Goal: Complete application form

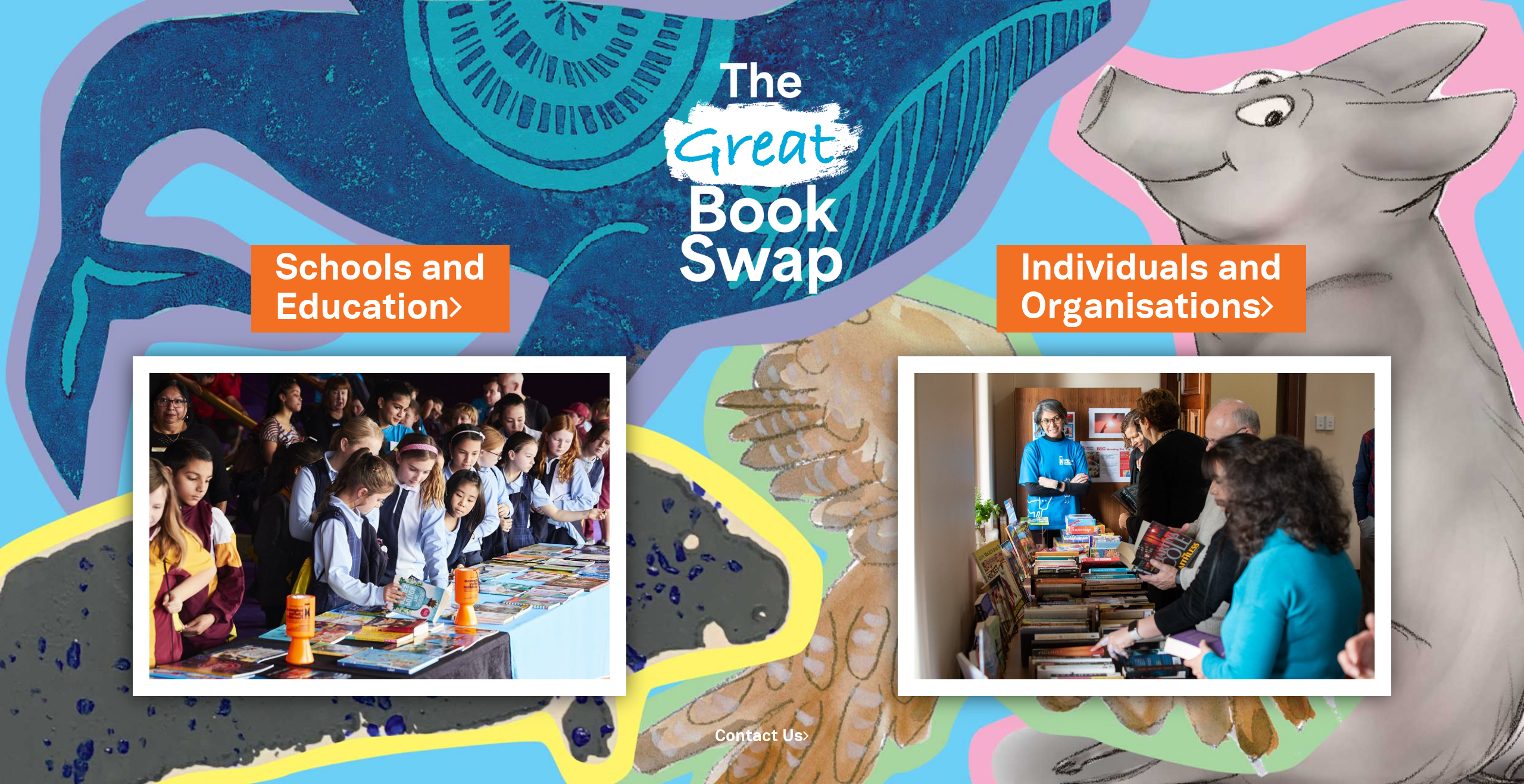
click at [499, 264] on img at bounding box center [312, 392] width 625 height 784
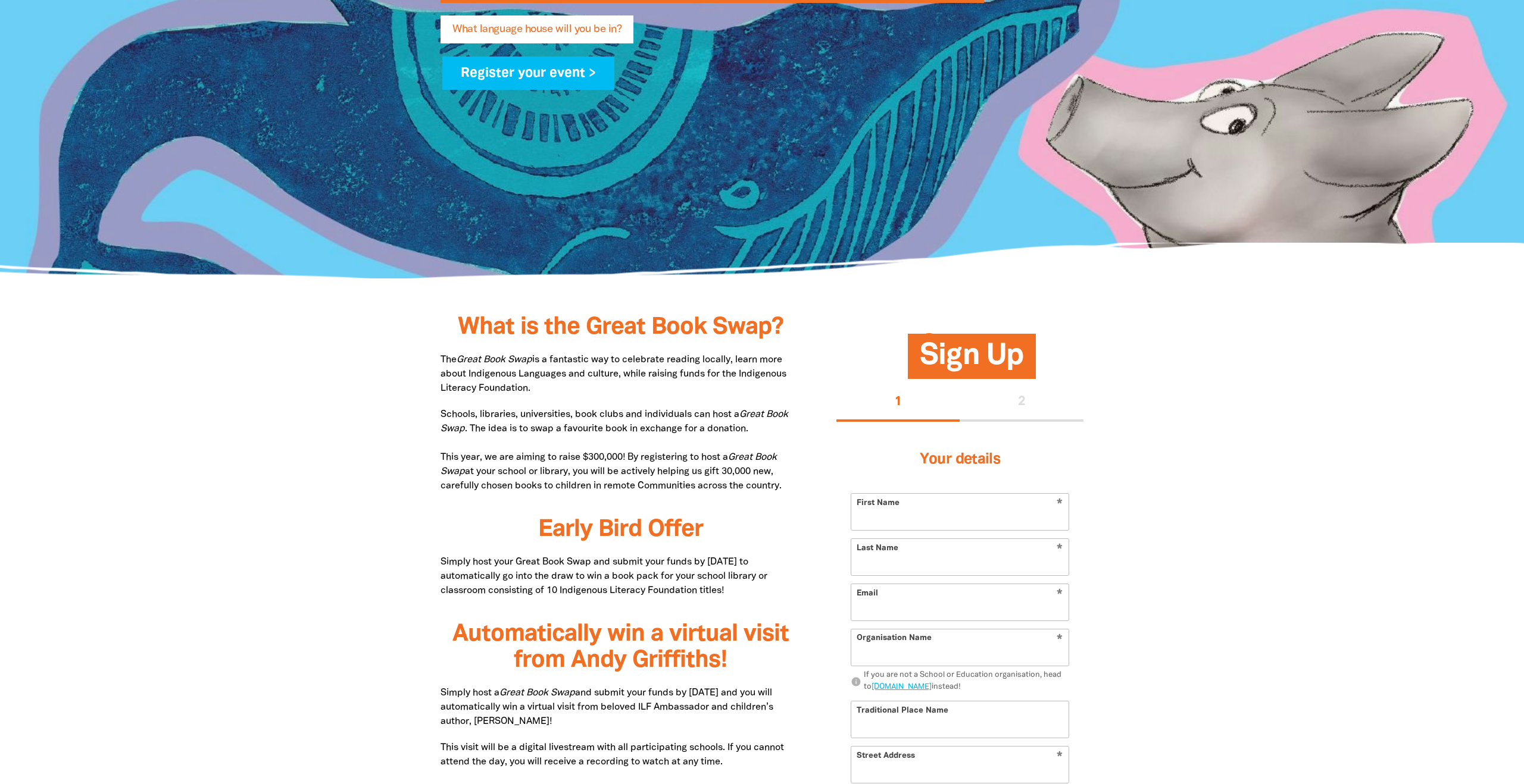
type input "[PERSON_NAME]"
type input "[PERSON_NAME][EMAIL_ADDRESS][PERSON_NAME][DOMAIN_NAME]"
type input "[PERSON_NAME]'s School"
select select "primary-school"
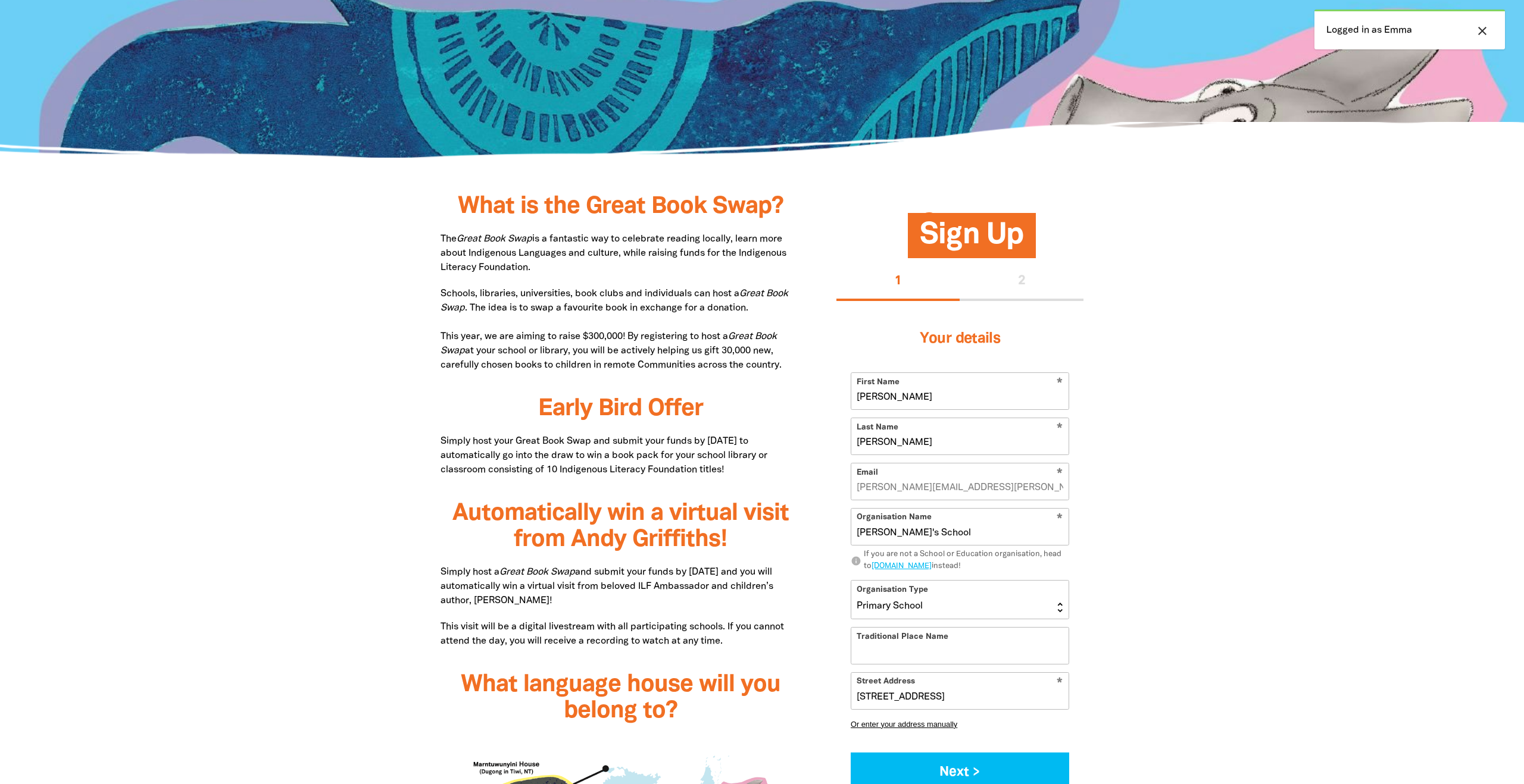
scroll to position [446, 0]
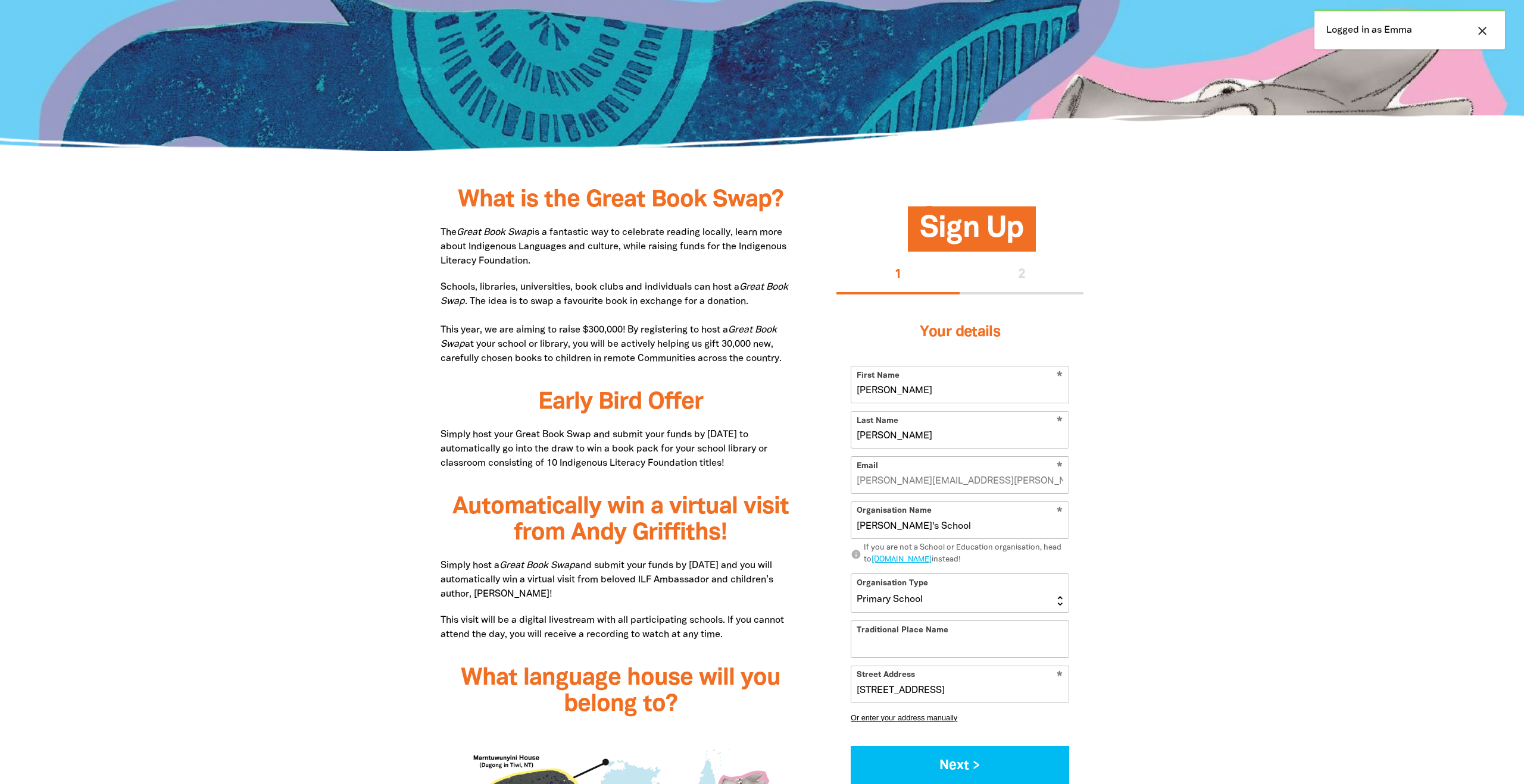
click at [948, 389] on input "[PERSON_NAME]" at bounding box center [960, 385] width 217 height 36
type input "[PERSON_NAME]"
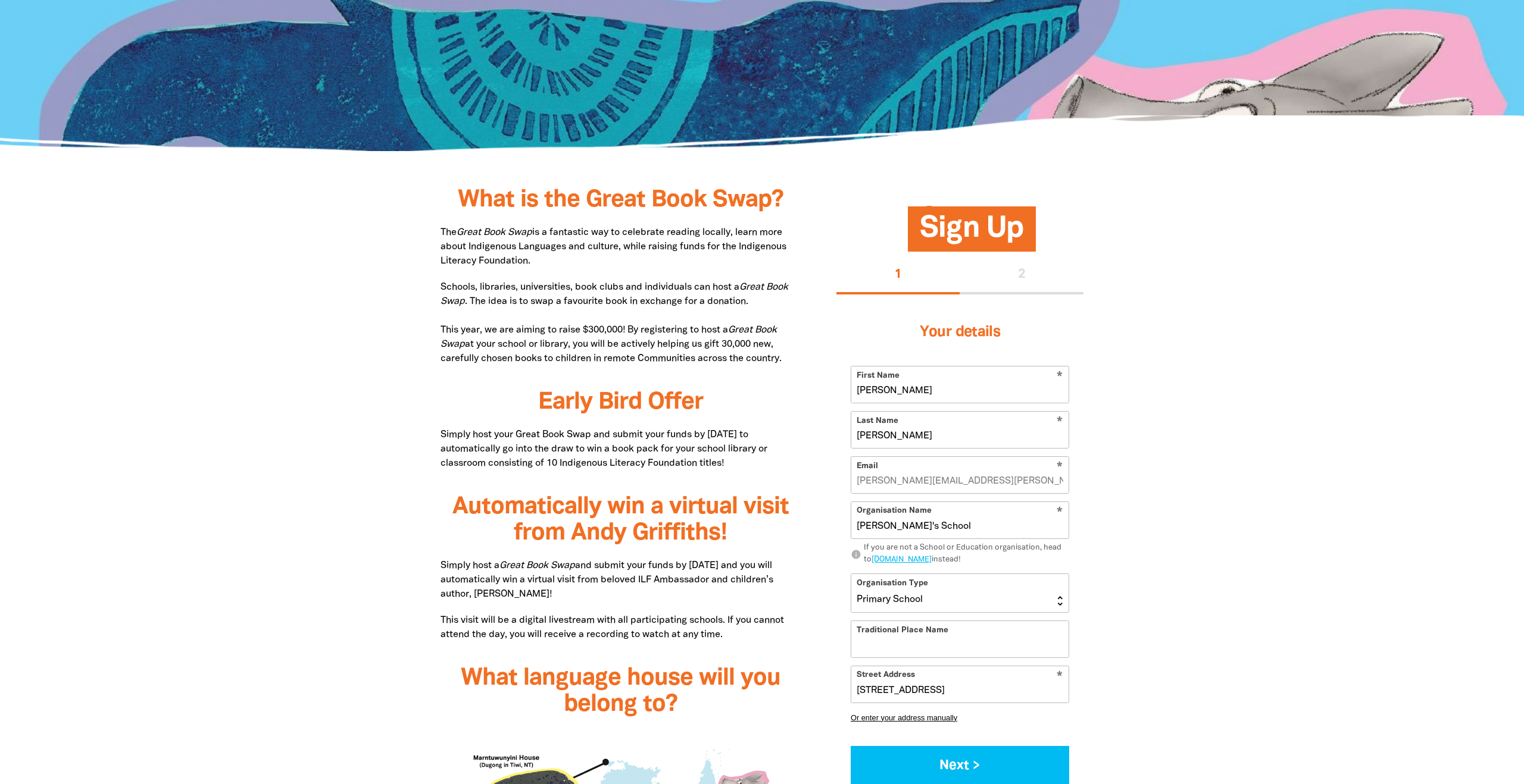
click at [1083, 505] on div "Your details * First Name [PERSON_NAME] * Last Name [PERSON_NAME] * Email [PERS…" at bounding box center [959, 547] width 247 height 506
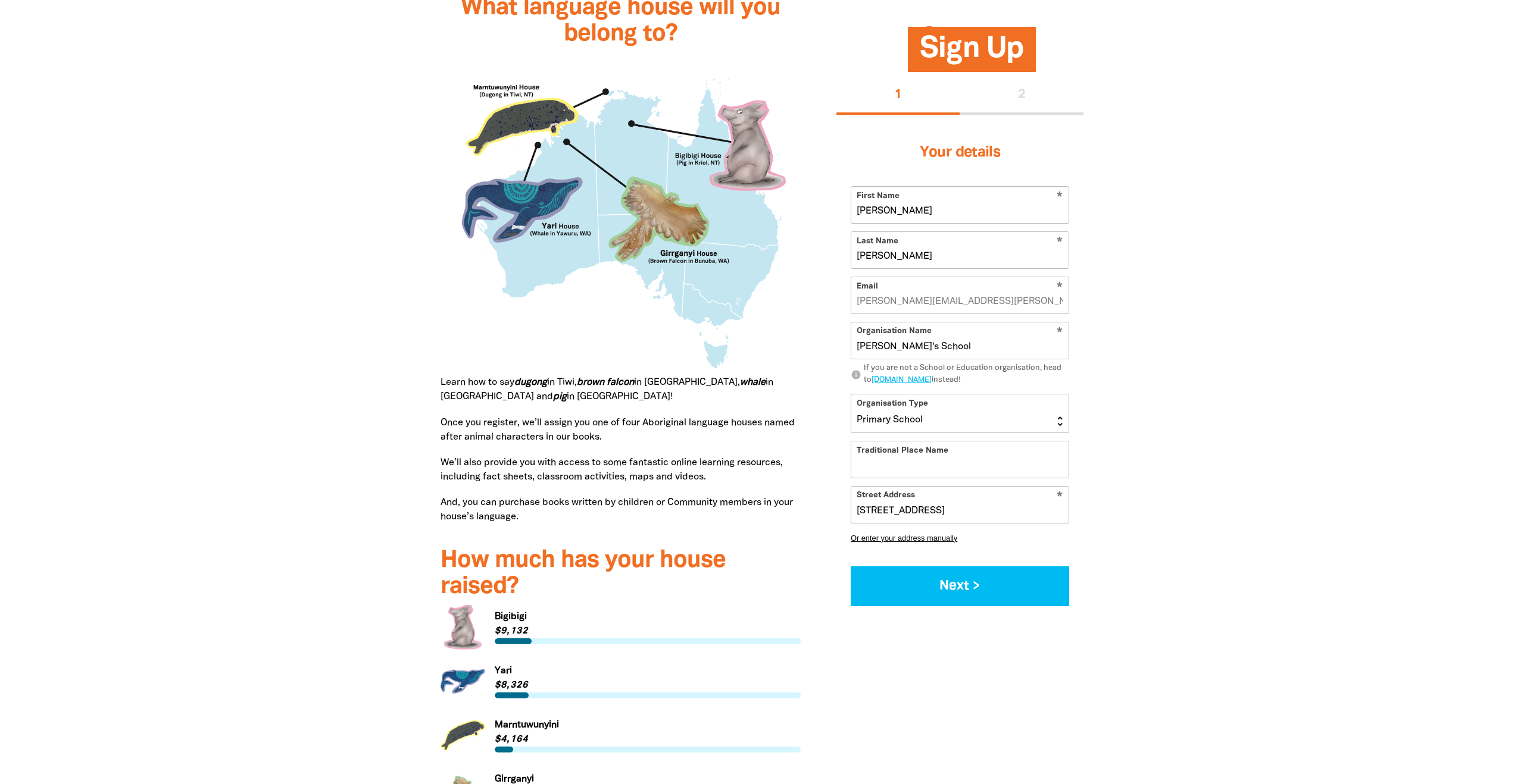
scroll to position [1117, 0]
click at [1001, 499] on input "[STREET_ADDRESS]" at bounding box center [960, 505] width 217 height 36
click at [1000, 501] on input "[STREET_ADDRESS]" at bounding box center [960, 505] width 217 height 36
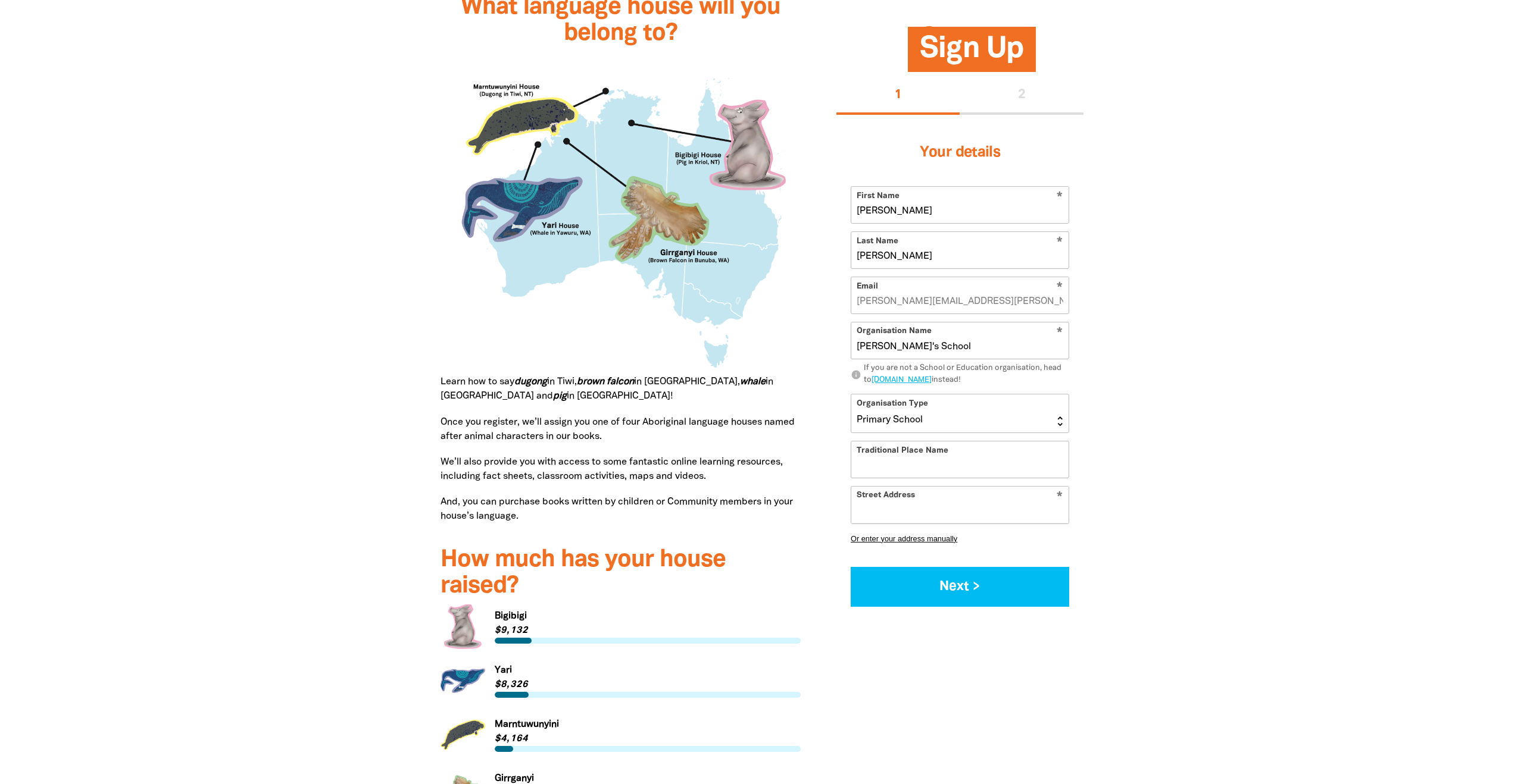
click at [936, 411] on select "[GEOGRAPHIC_DATA] K-12 University or [GEOGRAPHIC_DATA]" at bounding box center [960, 414] width 217 height 38
click at [1167, 420] on div at bounding box center [762, 176] width 1524 height 1295
click at [951, 346] on input "[PERSON_NAME]'s School" at bounding box center [960, 341] width 217 height 36
